Goal: Task Accomplishment & Management: Complete application form

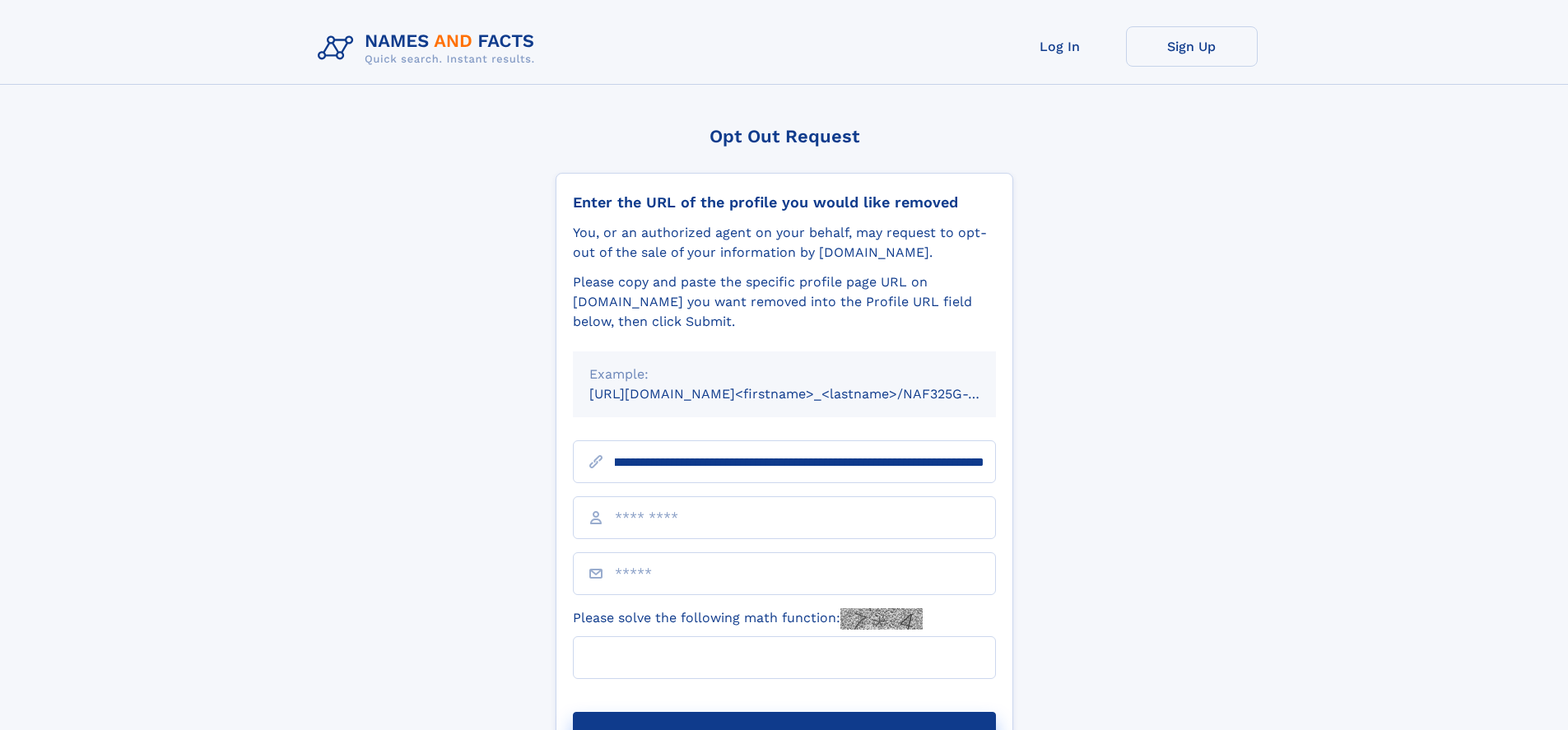
scroll to position [0, 205]
type input "**********"
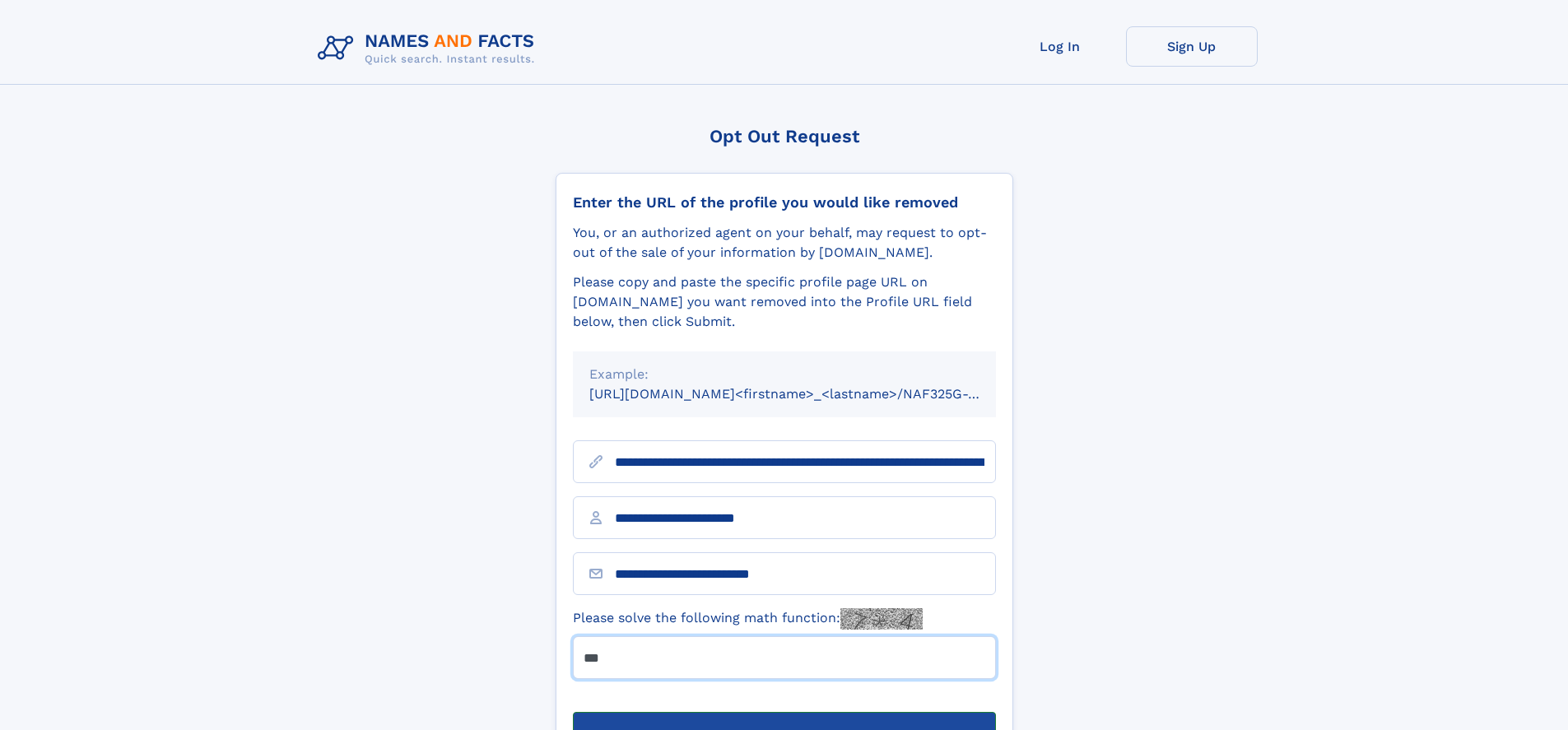
type input "***"
click at [783, 711] on button "Submit Opt Out Request" at bounding box center [784, 738] width 423 height 53
